Goal: Obtain resource: Obtain resource

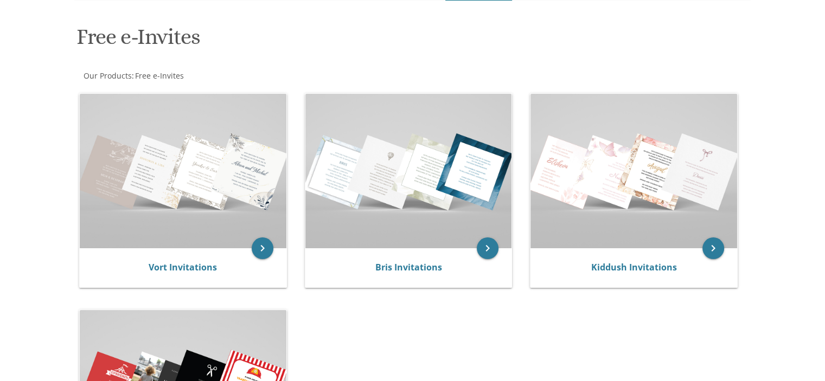
scroll to position [271, 0]
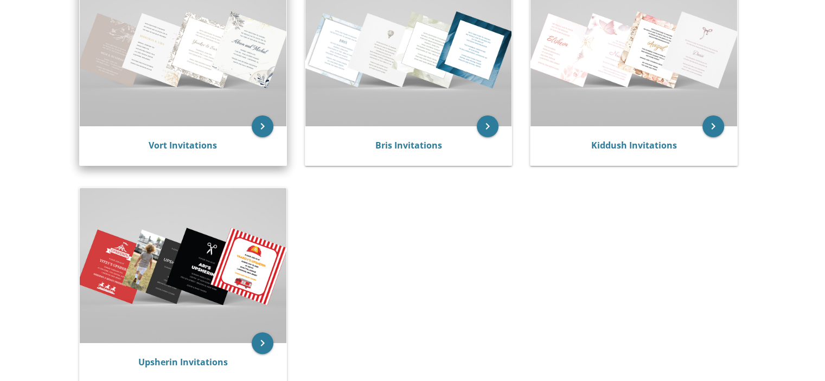
click at [208, 78] on img at bounding box center [183, 49] width 207 height 155
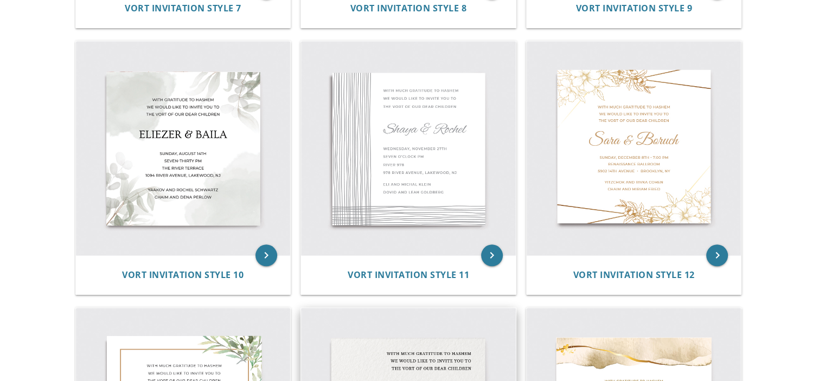
scroll to position [976, 0]
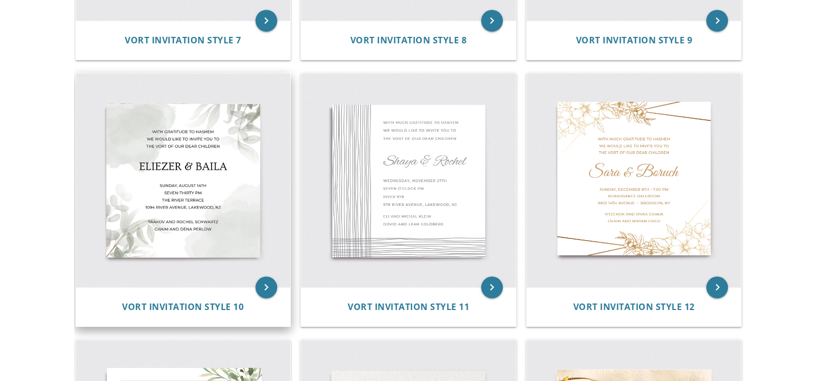
click at [172, 208] on img at bounding box center [183, 180] width 215 height 215
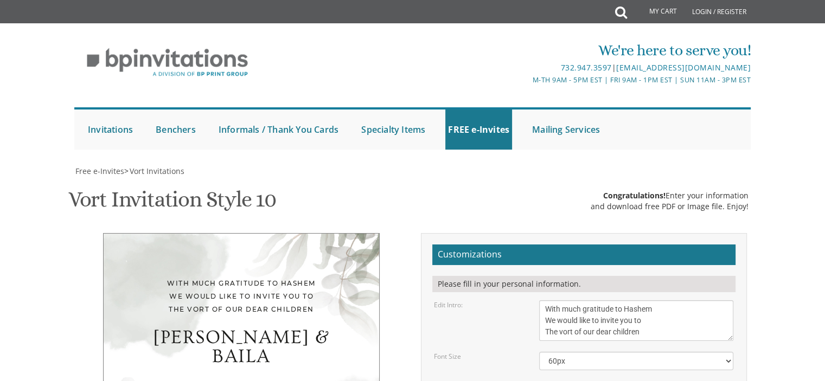
scroll to position [163, 0]
drag, startPoint x: 607, startPoint y: 228, endPoint x: 503, endPoint y: 217, distance: 104.1
type textarea "[PERSON_NAME] and [PERSON_NAME]"
drag, startPoint x: 587, startPoint y: 255, endPoint x: 623, endPoint y: 258, distance: 35.4
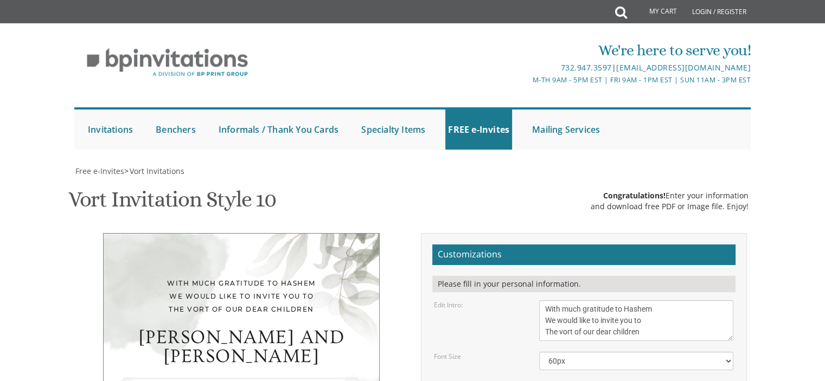
drag, startPoint x: 565, startPoint y: 268, endPoint x: 588, endPoint y: 268, distance: 23.3
drag, startPoint x: 605, startPoint y: 279, endPoint x: 542, endPoint y: 274, distance: 63.7
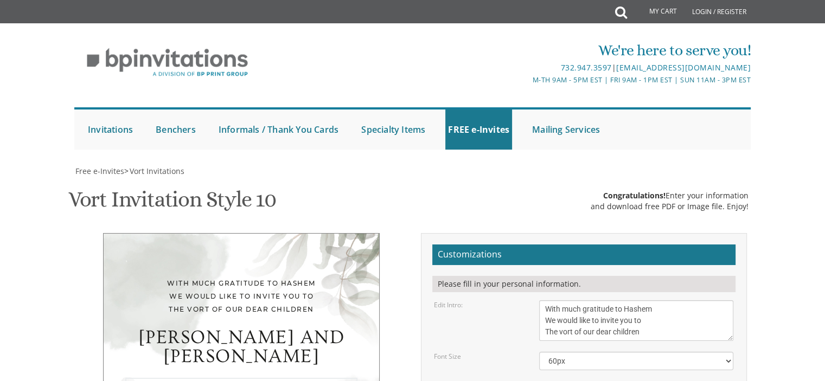
drag, startPoint x: 628, startPoint y: 284, endPoint x: 543, endPoint y: 289, distance: 85.8
type textarea "Wednesday, August 27th seven thirty pm Knesses Bais Avigdor (rabbi Kahn's shul)…"
drag, startPoint x: 649, startPoint y: 323, endPoint x: 544, endPoint y: 307, distance: 105.3
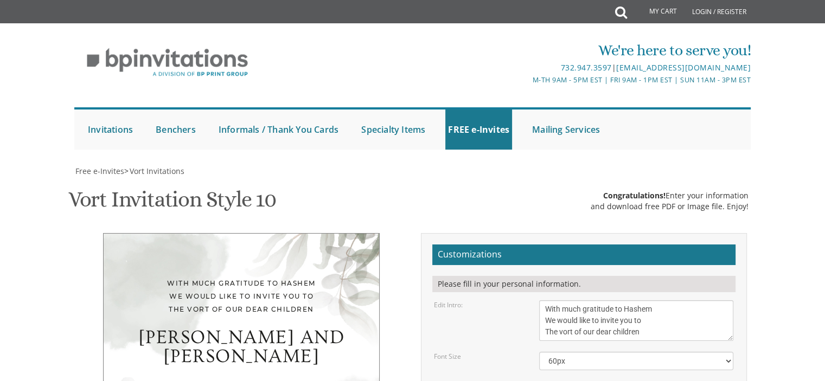
drag, startPoint x: 636, startPoint y: 329, endPoint x: 542, endPoint y: 303, distance: 97.4
type textarea "[DEMOGRAPHIC_DATA] and [PERSON_NAME] and [PERSON_NAME]"
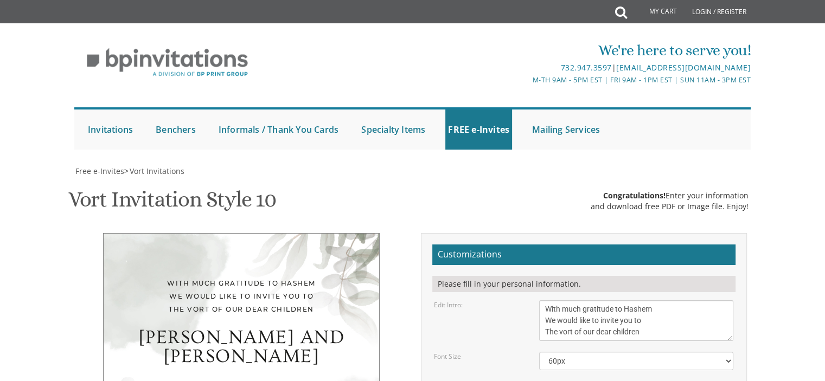
type input "Shirashapiro613@gmail.com"
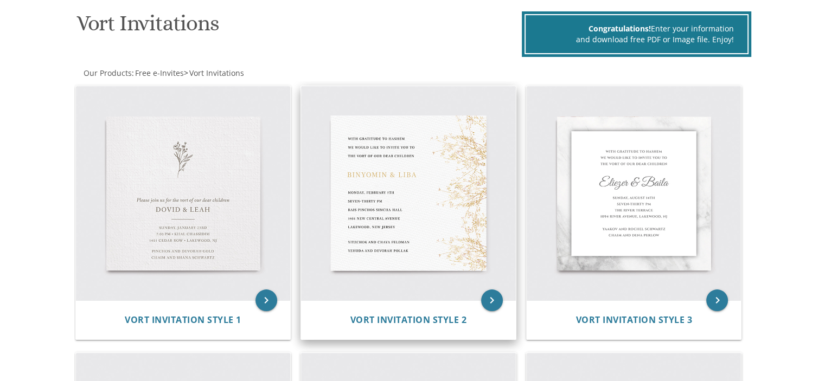
scroll to position [217, 0]
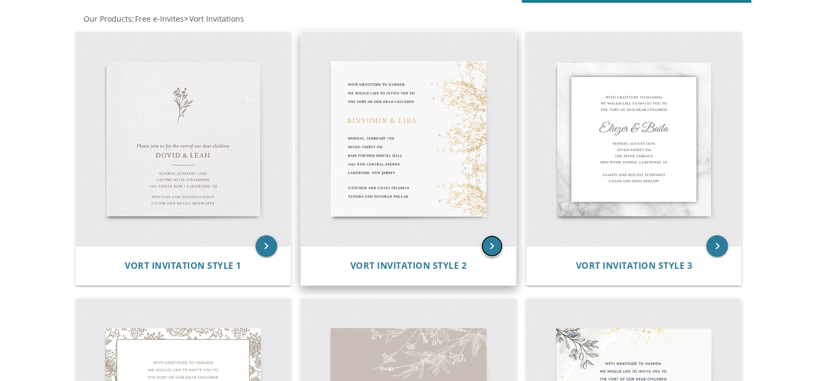
click at [491, 247] on icon "keyboard_arrow_right" at bounding box center [492, 246] width 22 height 22
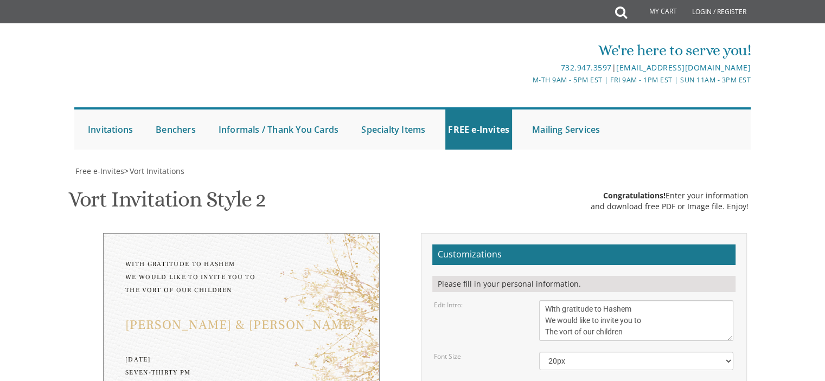
scroll to position [163, 0]
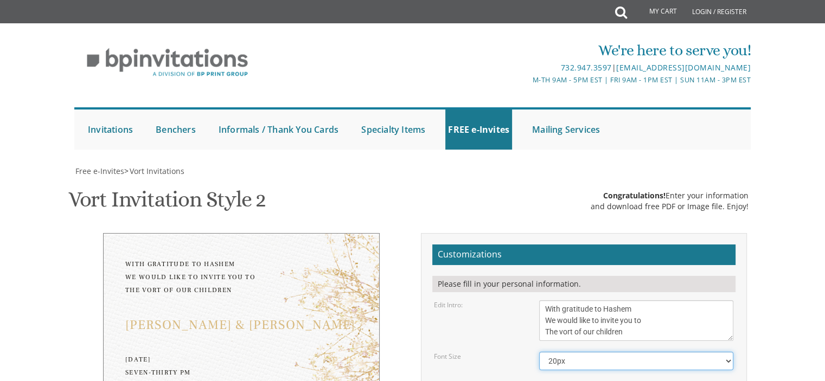
click at [574, 352] on select "20px 30px 40px 50px" at bounding box center [636, 361] width 194 height 18
click at [539, 352] on select "20px 30px 40px 50px" at bounding box center [636, 361] width 194 height 18
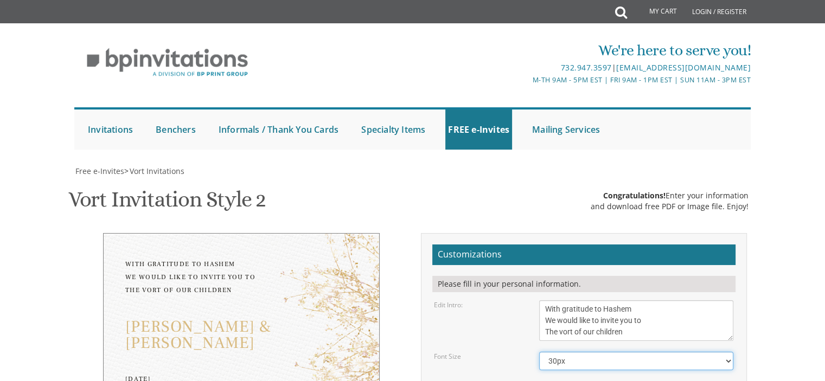
click at [583, 352] on select "20px 30px 40px 50px" at bounding box center [636, 361] width 194 height 18
click at [539, 352] on select "20px 30px 40px 50px" at bounding box center [636, 361] width 194 height 18
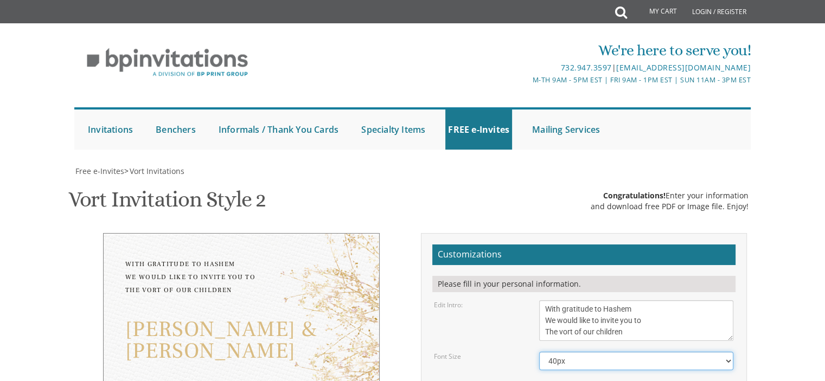
click at [574, 352] on select "20px 30px 40px 50px" at bounding box center [636, 361] width 194 height 18
click at [539, 352] on select "20px 30px 40px 50px" at bounding box center [636, 361] width 194 height 18
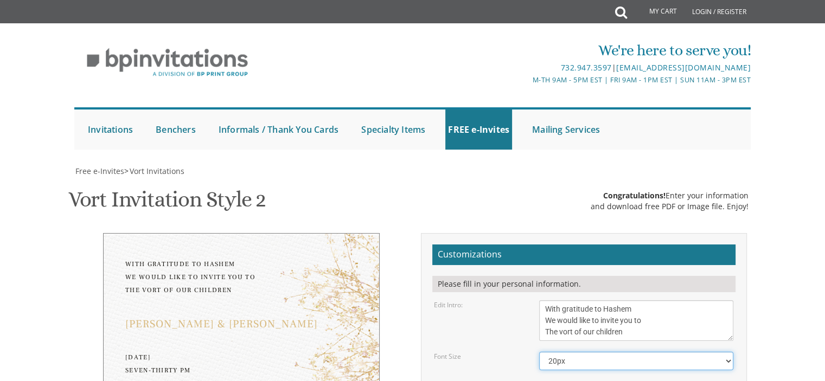
click at [572, 352] on select "20px 30px 40px 50px" at bounding box center [636, 361] width 194 height 18
select select "30px"
click at [539, 352] on select "20px 30px 40px 50px" at bounding box center [636, 361] width 194 height 18
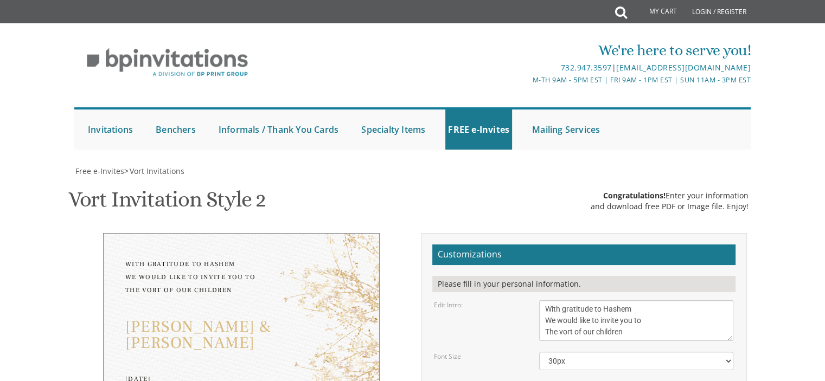
click at [434, 179] on div "Vort Invitation Style 2 SKU: vort2 Congratulations! Enter your information and …" at bounding box center [412, 200] width 689 height 43
drag, startPoint x: 619, startPoint y: 230, endPoint x: 538, endPoint y: 224, distance: 81.0
type textarea "[PERSON_NAME] and [PERSON_NAME]"
drag, startPoint x: 571, startPoint y: 258, endPoint x: 543, endPoint y: 255, distance: 28.3
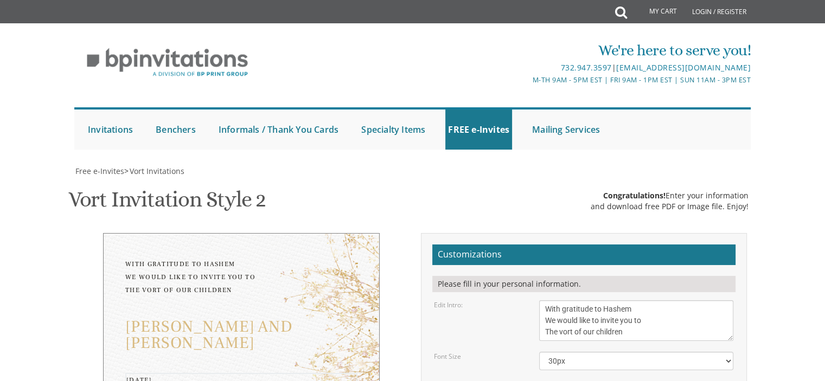
drag, startPoint x: 587, startPoint y: 259, endPoint x: 615, endPoint y: 261, distance: 28.3
drag, startPoint x: 643, startPoint y: 254, endPoint x: 630, endPoint y: 258, distance: 14.1
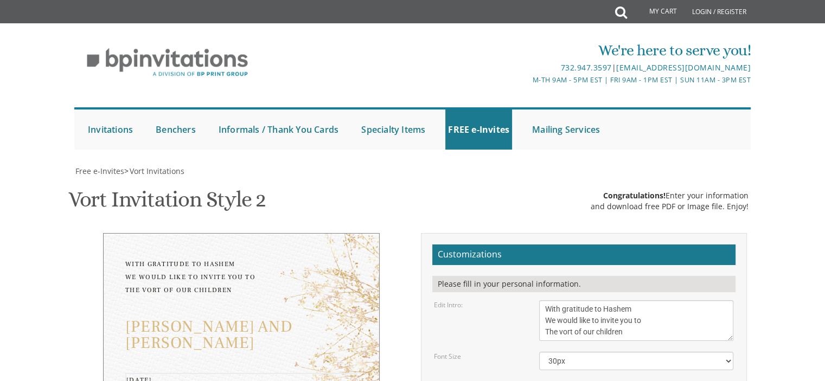
drag, startPoint x: 631, startPoint y: 278, endPoint x: 539, endPoint y: 283, distance: 92.3
drag, startPoint x: 636, startPoint y: 290, endPoint x: 543, endPoint y: 286, distance: 92.8
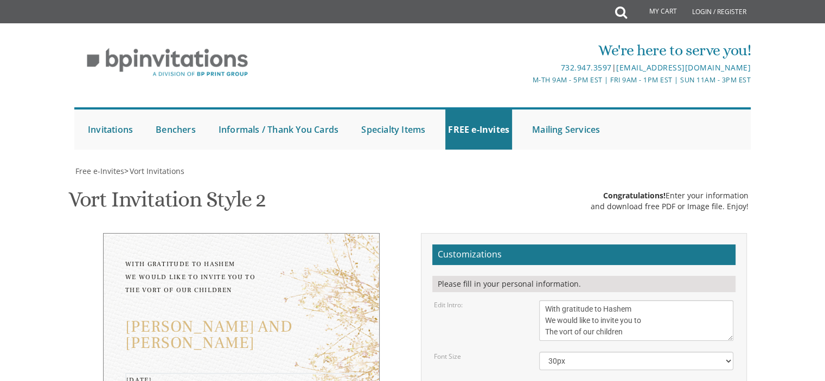
drag, startPoint x: 623, startPoint y: 300, endPoint x: 525, endPoint y: 300, distance: 97.1
type textarea "[DATE] Seven-thirty PM Knesses [PERSON_NAME] ([PERSON_NAME] Shul) [STREET_ADDRE…"
drag, startPoint x: 644, startPoint y: 340, endPoint x: 547, endPoint y: 329, distance: 97.7
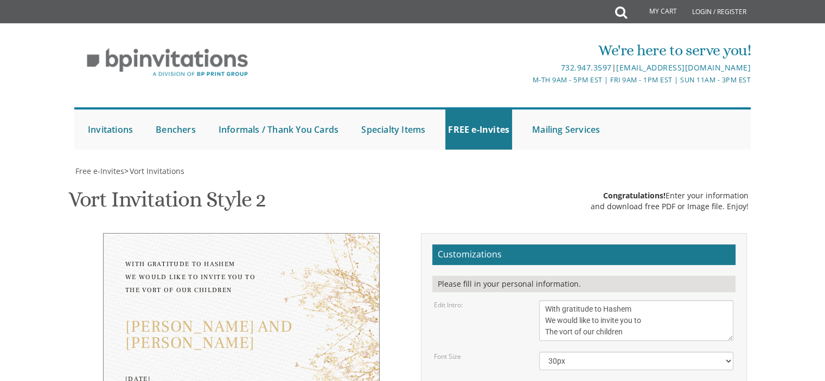
type textarea "[DEMOGRAPHIC_DATA] and [PERSON_NAME] and [PERSON_NAME]"
click at [593, 352] on select "20px 30px 40px 50px" at bounding box center [636, 361] width 194 height 18
click at [539, 352] on select "20px 30px 40px 50px" at bounding box center [636, 361] width 194 height 18
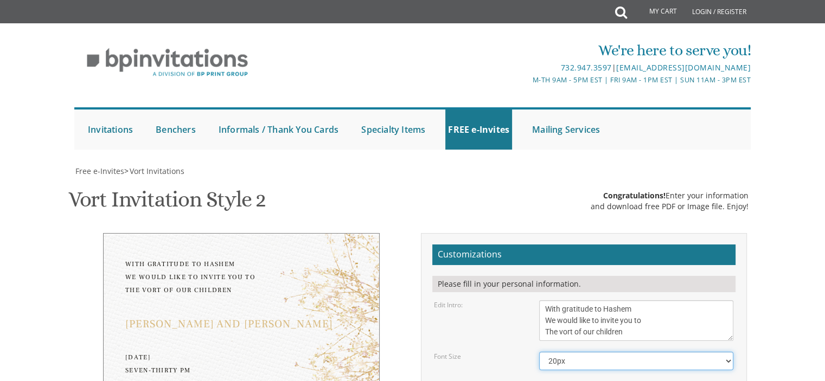
click at [586, 352] on select "20px 30px 40px 50px" at bounding box center [636, 361] width 194 height 18
click at [539, 352] on select "20px 30px 40px 50px" at bounding box center [636, 361] width 194 height 18
click at [576, 352] on select "20px 30px 40px 50px" at bounding box center [636, 361] width 194 height 18
click at [539, 352] on select "20px 30px 40px 50px" at bounding box center [636, 361] width 194 height 18
click at [575, 352] on select "20px 30px 40px 50px" at bounding box center [636, 361] width 194 height 18
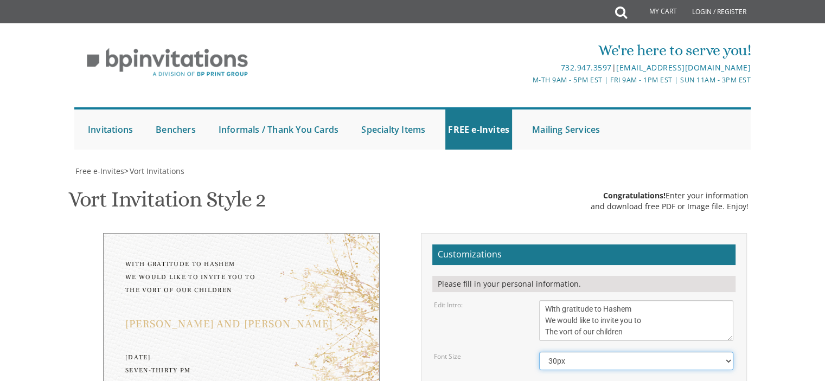
click at [539, 352] on select "20px 30px 40px 50px" at bounding box center [636, 361] width 194 height 18
click at [623, 352] on select "20px 30px 40px 50px" at bounding box center [636, 361] width 194 height 18
click at [539, 352] on select "20px 30px 40px 50px" at bounding box center [636, 361] width 194 height 18
click at [604, 352] on select "20px 30px 40px 50px" at bounding box center [636, 361] width 194 height 18
select select "30px"
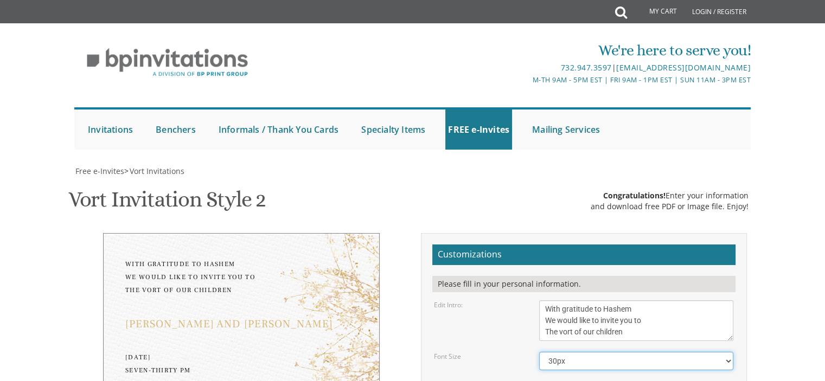
click at [539, 352] on select "20px 30px 40px 50px" at bounding box center [636, 361] width 194 height 18
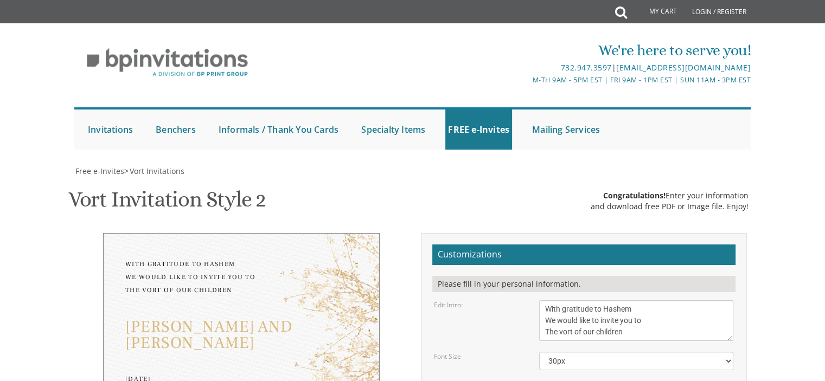
drag, startPoint x: 608, startPoint y: 277, endPoint x: 513, endPoint y: 39, distance: 257.0
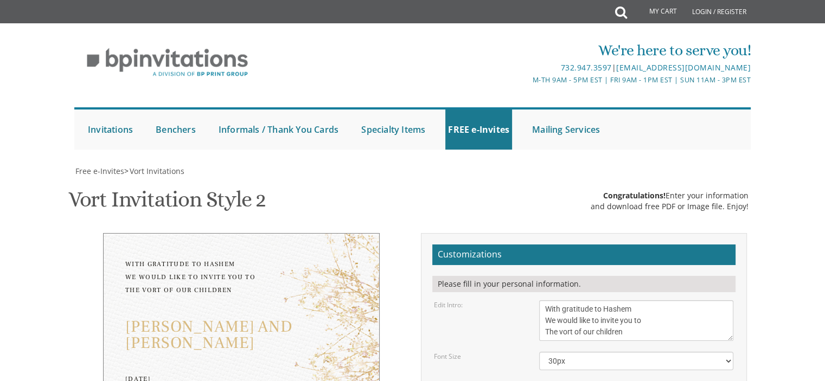
type input "[EMAIL_ADDRESS][DOMAIN_NAME]"
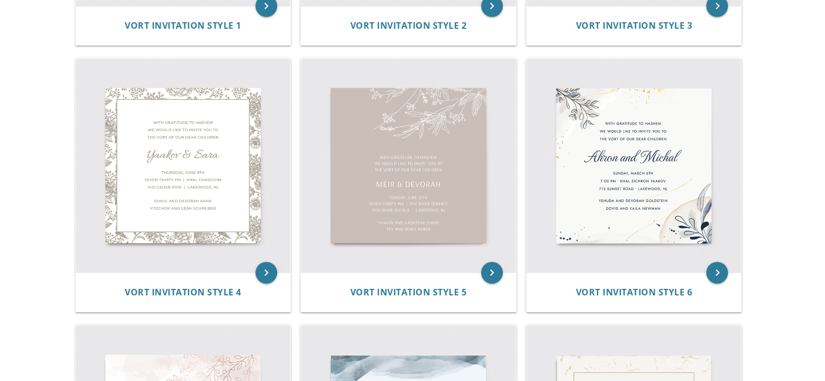
scroll to position [325, 0]
